Goal: Task Accomplishment & Management: Manage account settings

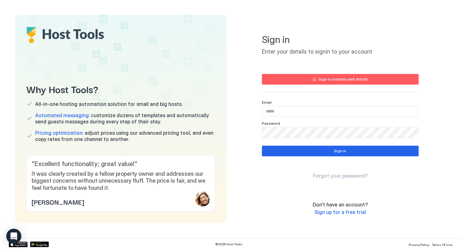
type input "**********"
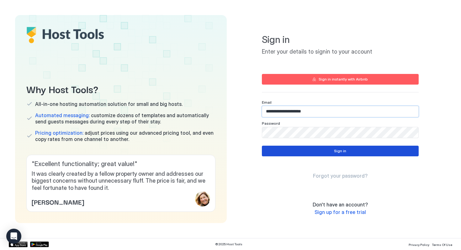
click at [329, 152] on button "Sign in" at bounding box center [340, 151] width 157 height 11
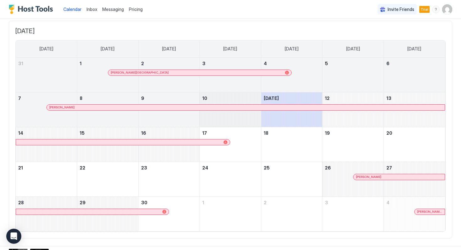
scroll to position [34, 0]
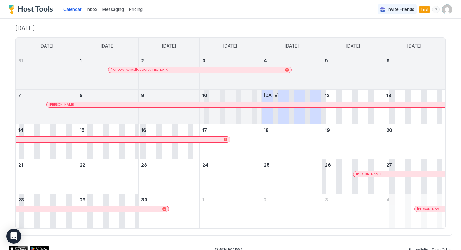
click at [424, 12] on span "Trial" at bounding box center [425, 10] width 8 height 6
click at [446, 10] on img "User profile" at bounding box center [447, 9] width 10 height 10
click at [389, 34] on span "Settings" at bounding box center [390, 35] width 17 height 6
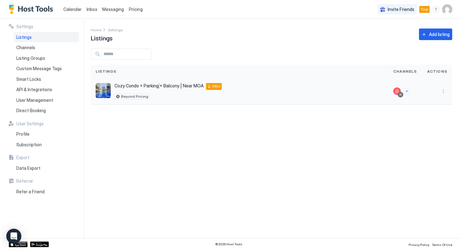
click at [159, 88] on span "Cozy Condo + Parking + Balcony | Near MOA" at bounding box center [158, 86] width 89 height 6
click at [443, 92] on button "More options" at bounding box center [444, 92] width 8 height 8
click at [428, 108] on div "Pricing" at bounding box center [427, 110] width 43 height 10
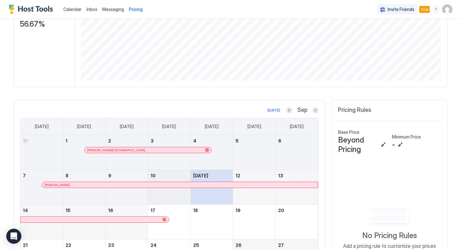
scroll to position [112, 0]
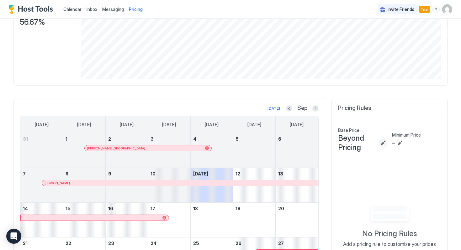
click at [384, 143] on button "Edit" at bounding box center [384, 143] width 8 height 8
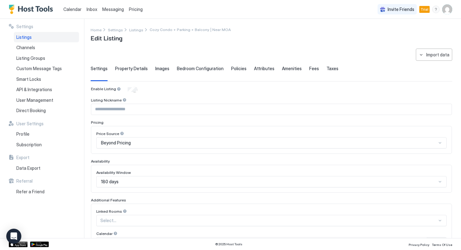
click at [120, 144] on span "Beyond Pricing" at bounding box center [116, 143] width 30 height 6
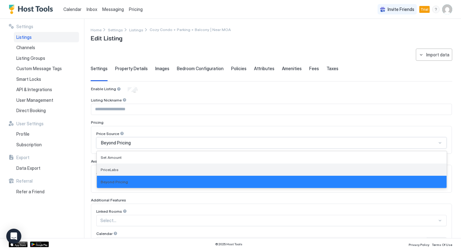
click at [124, 168] on div "PriceLabs" at bounding box center [272, 169] width 342 height 5
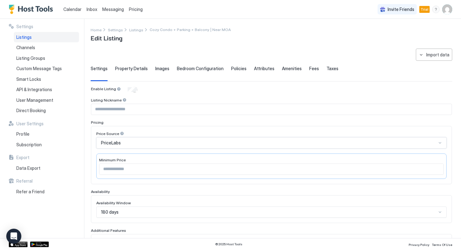
click at [128, 170] on input "Input Field" at bounding box center [271, 169] width 344 height 11
type input "****"
click at [190, 93] on div "Enable Listing Listing Nickname Pricing Price Source PriceLabs Minimum Price **…" at bounding box center [271, 222] width 361 height 270
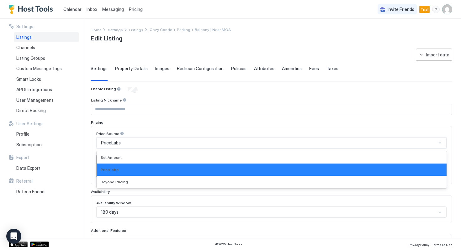
click at [234, 140] on div "PriceLabs" at bounding box center [269, 143] width 336 height 6
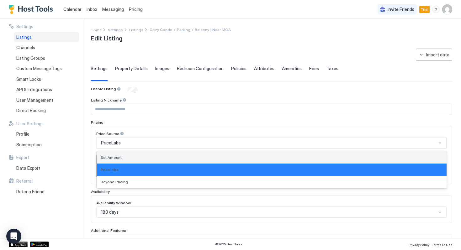
click at [232, 155] on div "Set Amount" at bounding box center [272, 157] width 342 height 5
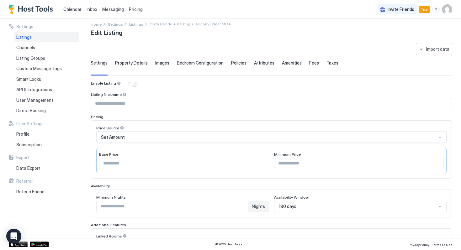
scroll to position [7, 0]
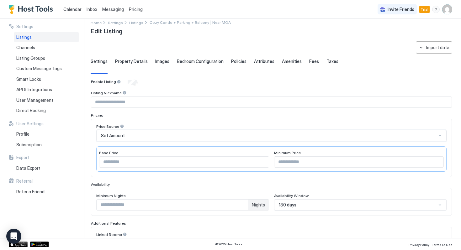
click at [230, 137] on div "Set Amount" at bounding box center [269, 136] width 336 height 6
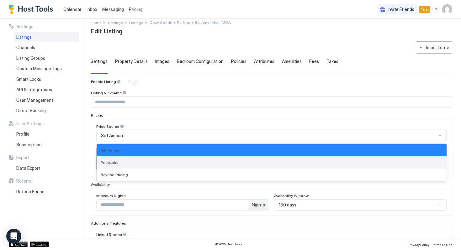
click at [231, 163] on div "PriceLabs" at bounding box center [272, 162] width 342 height 5
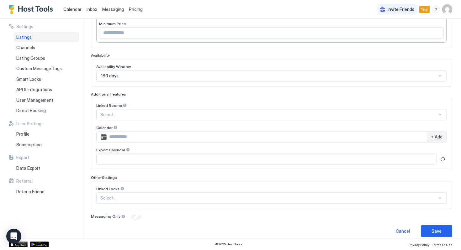
scroll to position [139, 0]
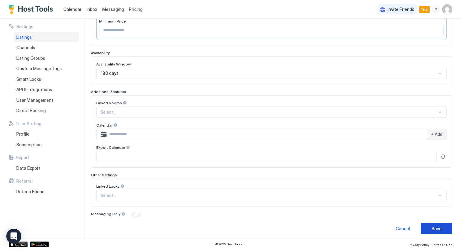
click at [433, 232] on button "Save" at bounding box center [436, 229] width 31 height 12
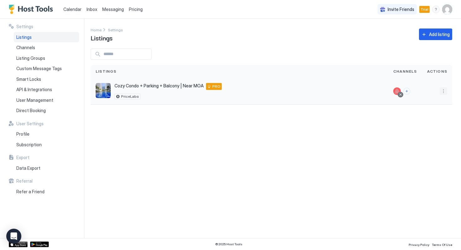
click at [441, 91] on button "More options" at bounding box center [444, 92] width 8 height 8
click at [424, 98] on span "Messaging" at bounding box center [425, 100] width 20 height 5
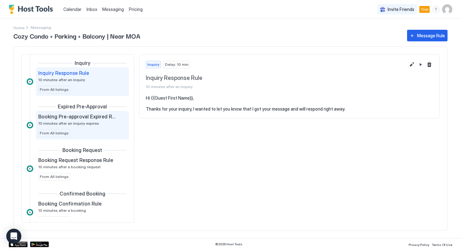
scroll to position [8, 0]
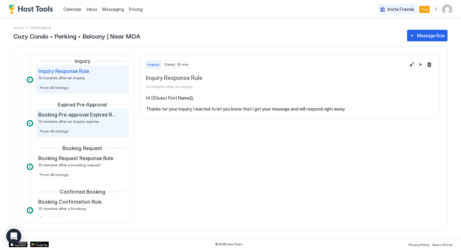
click at [79, 124] on div "Booking Pre-approval Expired Rule 10 minutes after an inquiry expires From All …" at bounding box center [82, 124] width 88 height 24
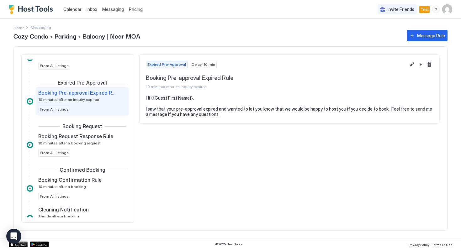
scroll to position [32, 0]
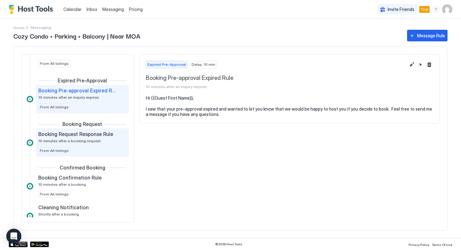
click at [78, 143] on span "10 minutes after a booking request" at bounding box center [69, 141] width 62 height 5
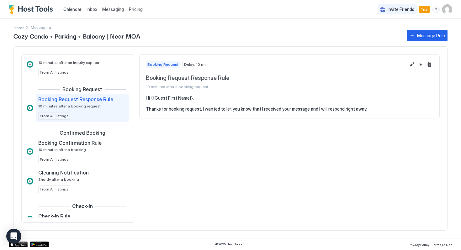
scroll to position [69, 0]
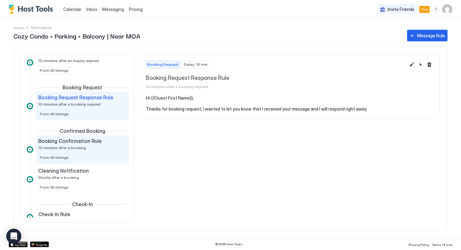
click at [80, 146] on span "10 minutes after a booking" at bounding box center [62, 148] width 48 height 5
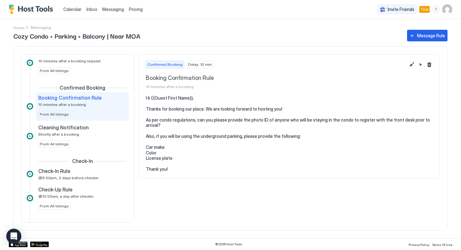
scroll to position [113, 0]
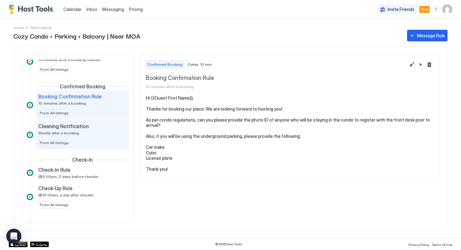
click at [85, 133] on div "Cleaning Notification Shortly after a booking" at bounding box center [77, 129] width 79 height 12
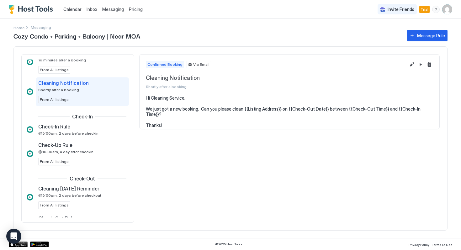
scroll to position [160, 0]
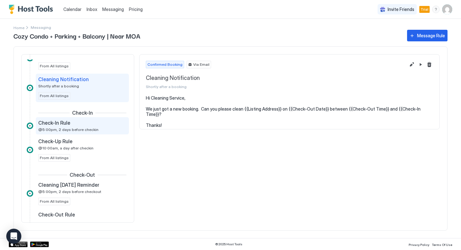
click at [87, 130] on span "@5:00pm, 2 days before checkin" at bounding box center [68, 129] width 60 height 5
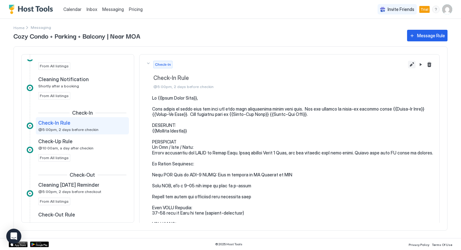
click at [410, 67] on button "Edit message rule" at bounding box center [412, 65] width 8 height 8
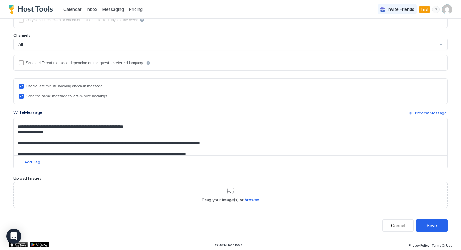
scroll to position [313, 0]
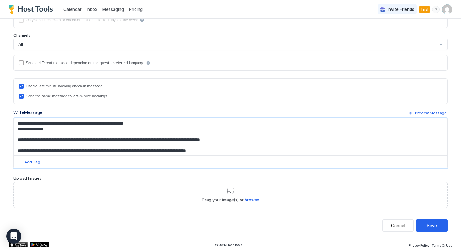
click at [25, 129] on textarea "Input Field" at bounding box center [230, 137] width 433 height 37
drag, startPoint x: 110, startPoint y: 128, endPoint x: 98, endPoint y: 128, distance: 12.2
click at [98, 128] on textarea "Input Field" at bounding box center [230, 137] width 433 height 37
click at [159, 129] on textarea "Input Field" at bounding box center [230, 137] width 433 height 37
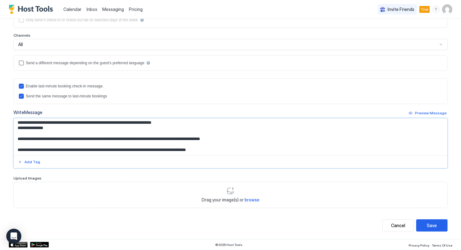
scroll to position [319, 0]
click at [24, 123] on textarea "Input Field" at bounding box center [230, 137] width 433 height 37
type textarea "**********"
click at [426, 223] on button "Save" at bounding box center [431, 226] width 31 height 12
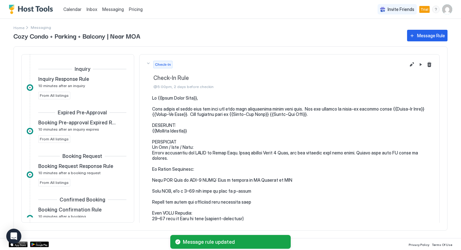
scroll to position [147, 0]
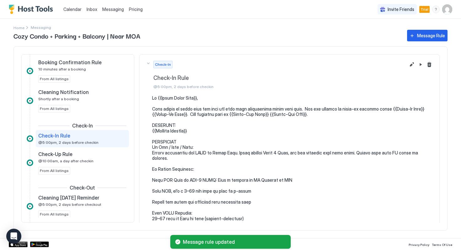
click at [137, 10] on span "Pricing" at bounding box center [136, 10] width 14 height 6
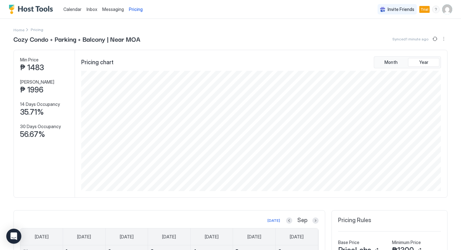
scroll to position [120, 361]
click at [448, 12] on img "User profile" at bounding box center [447, 9] width 10 height 10
click at [403, 34] on div "Settings" at bounding box center [412, 35] width 80 height 11
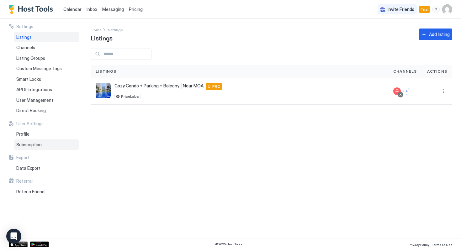
click at [33, 141] on div "Subscription" at bounding box center [46, 145] width 65 height 11
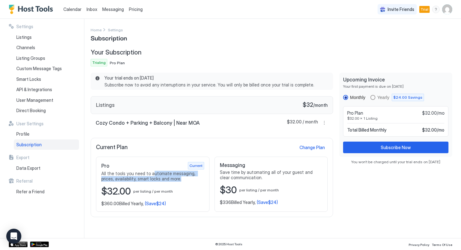
drag, startPoint x: 150, startPoint y: 175, endPoint x: 164, endPoint y: 180, distance: 15.5
click at [164, 180] on span "All the tools you need to automate messaging, prices, availability, smart locks…" at bounding box center [152, 176] width 103 height 11
click at [294, 58] on div "Your Subscription Trialing Pro Plan" at bounding box center [212, 58] width 242 height 18
click at [446, 12] on img "User profile" at bounding box center [447, 9] width 10 height 10
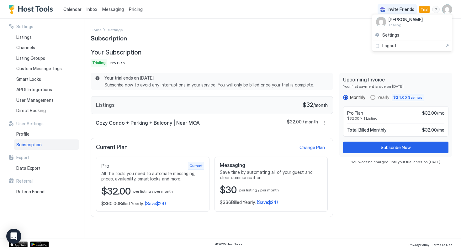
click at [332, 35] on div at bounding box center [230, 125] width 461 height 250
click at [331, 47] on div "Settings Home Settings Subscription Your Subscription Trialing Pro Plan Your tr…" at bounding box center [272, 128] width 362 height 205
click at [449, 11] on img "User profile" at bounding box center [447, 9] width 10 height 10
click at [320, 47] on div at bounding box center [230, 125] width 461 height 250
